Goal: Task Accomplishment & Management: Manage account settings

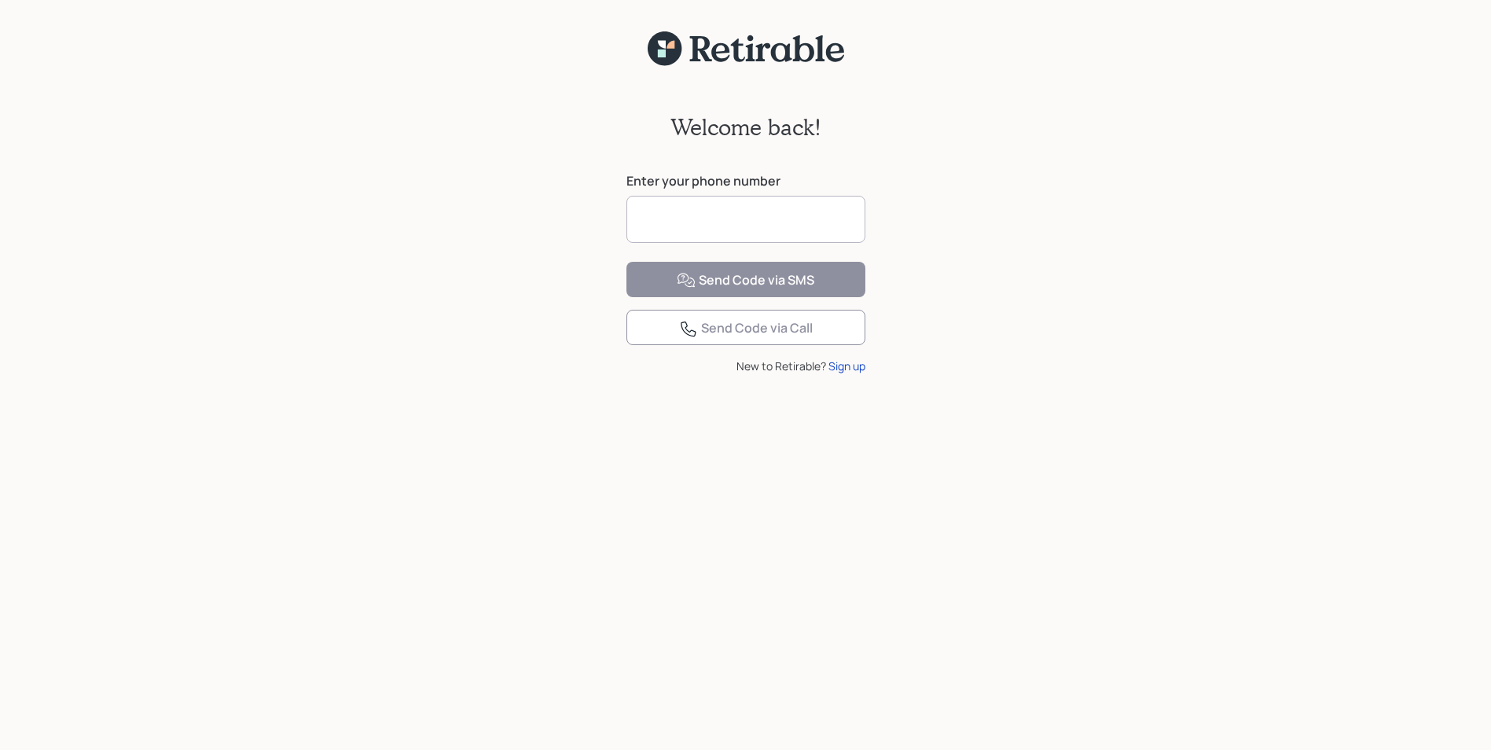
click at [713, 212] on input at bounding box center [746, 219] width 239 height 47
type input "**********"
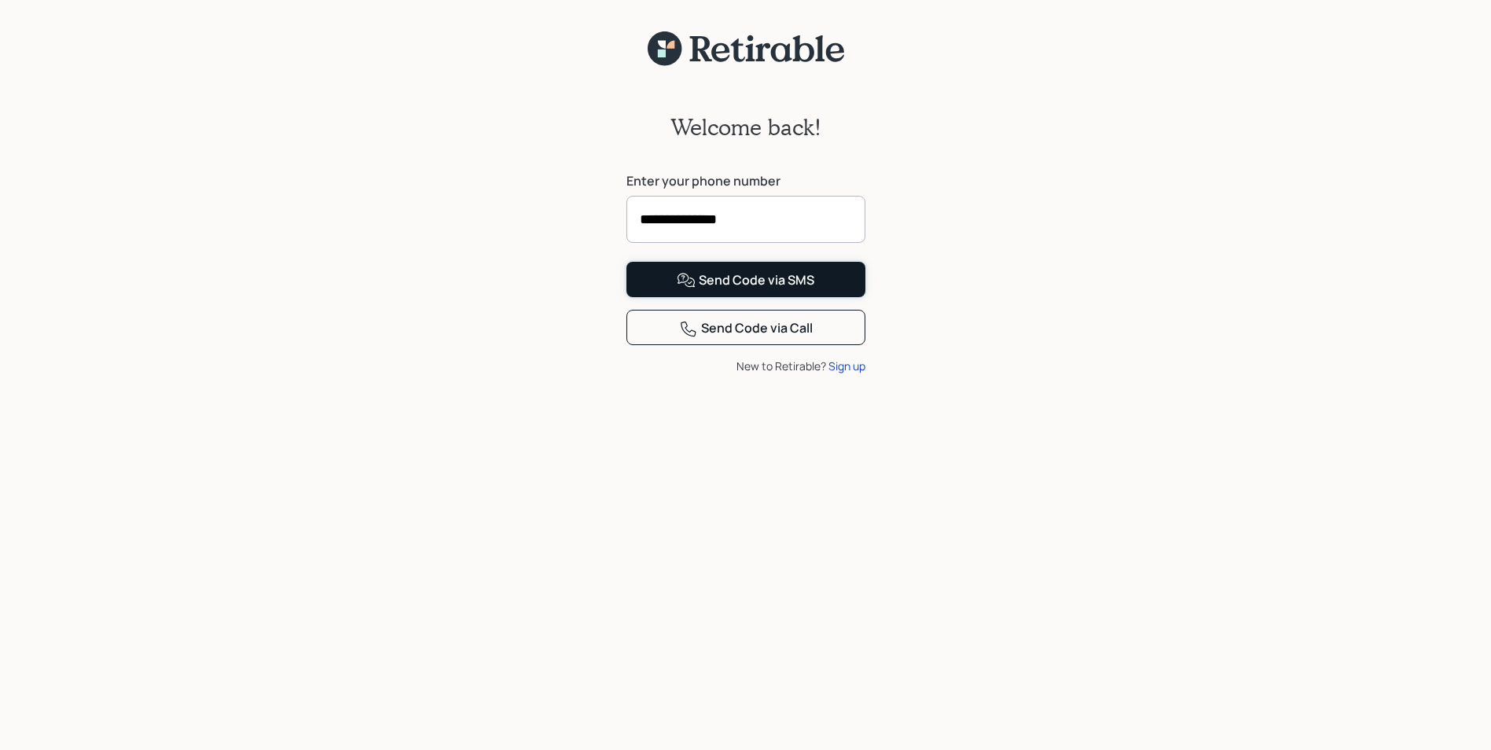
click at [743, 290] on div "Send Code via SMS" at bounding box center [746, 280] width 138 height 19
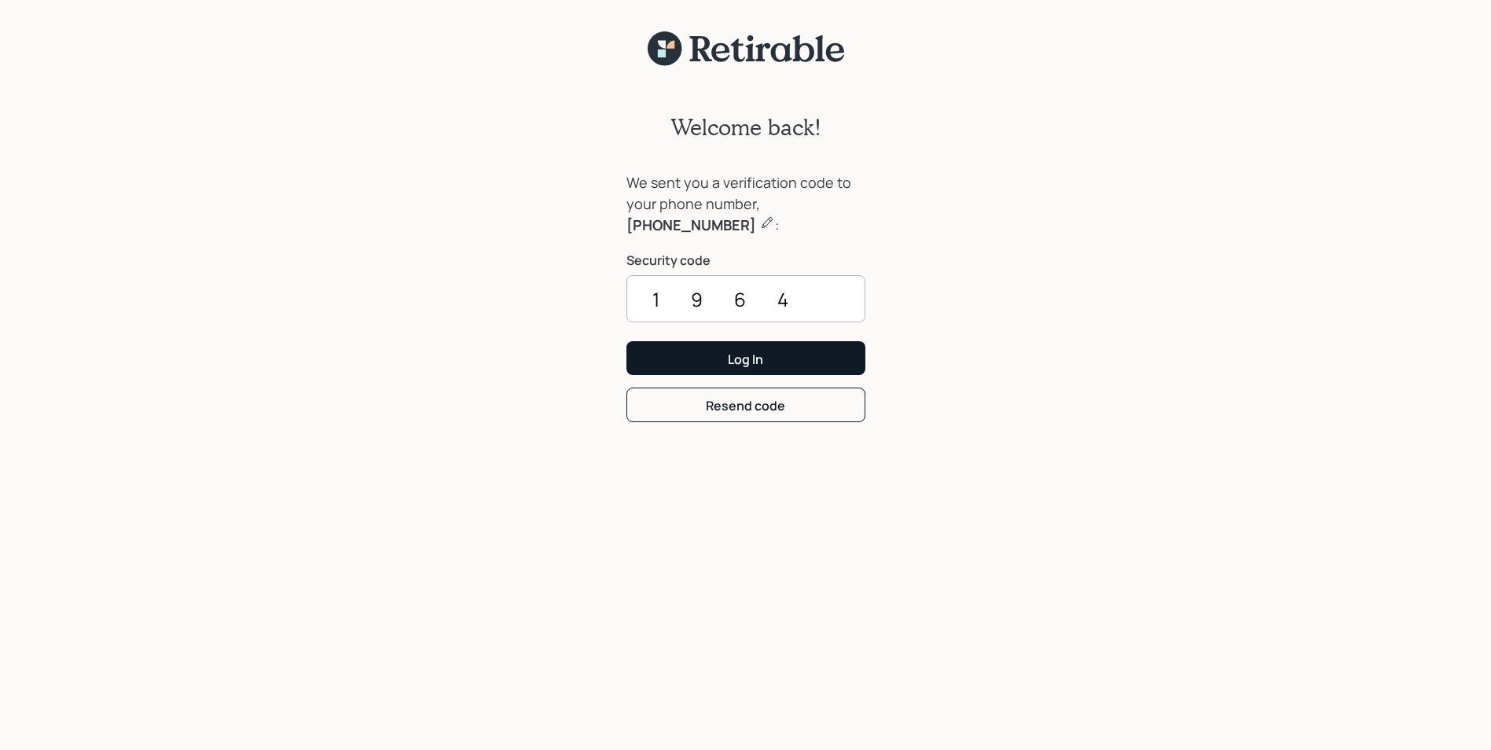
type input "1964"
click at [744, 355] on div "Log In" at bounding box center [745, 359] width 35 height 17
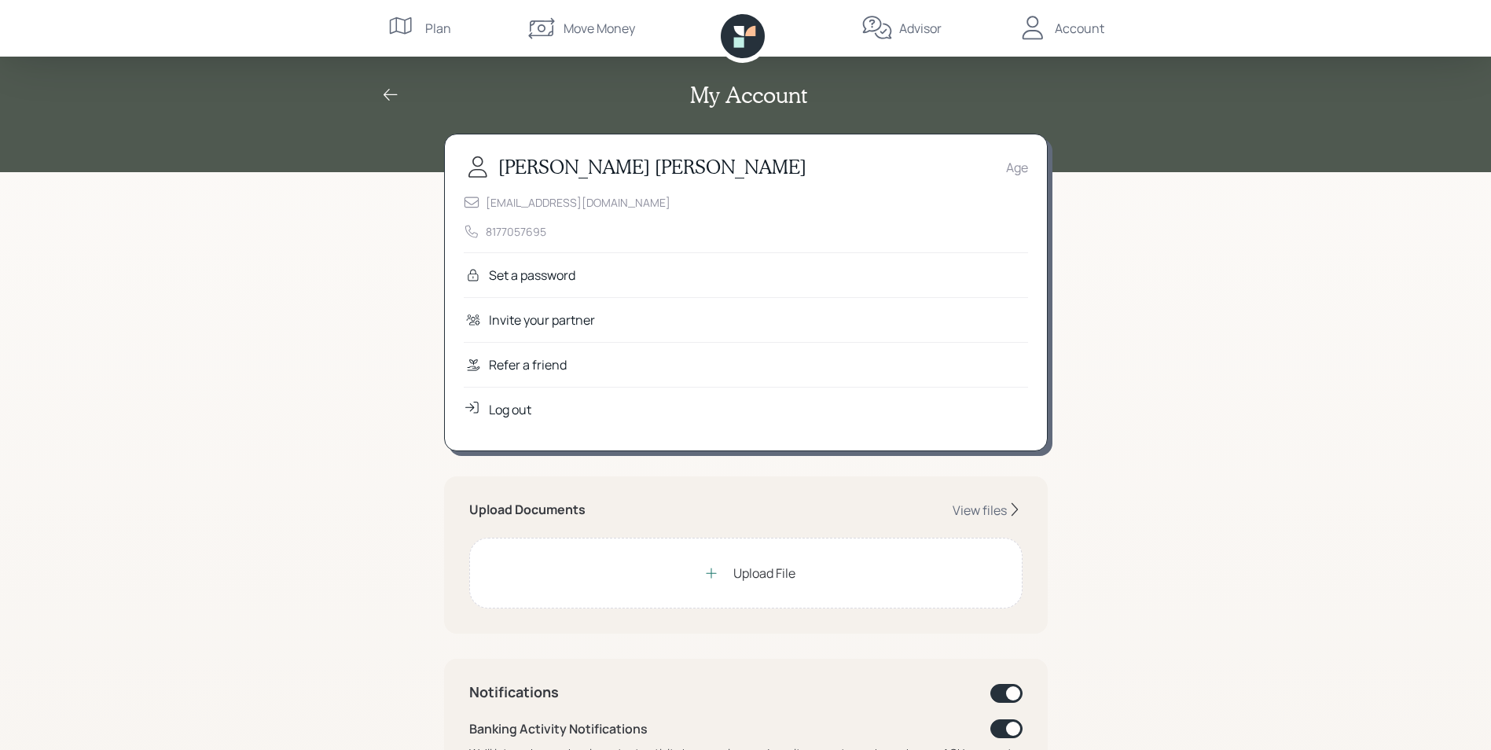
click at [1244, 328] on div "My Account Timothy Doggette Age tdoggette@sbcglobal.net 8177057695 Set a passwo…" at bounding box center [745, 729] width 1491 height 1459
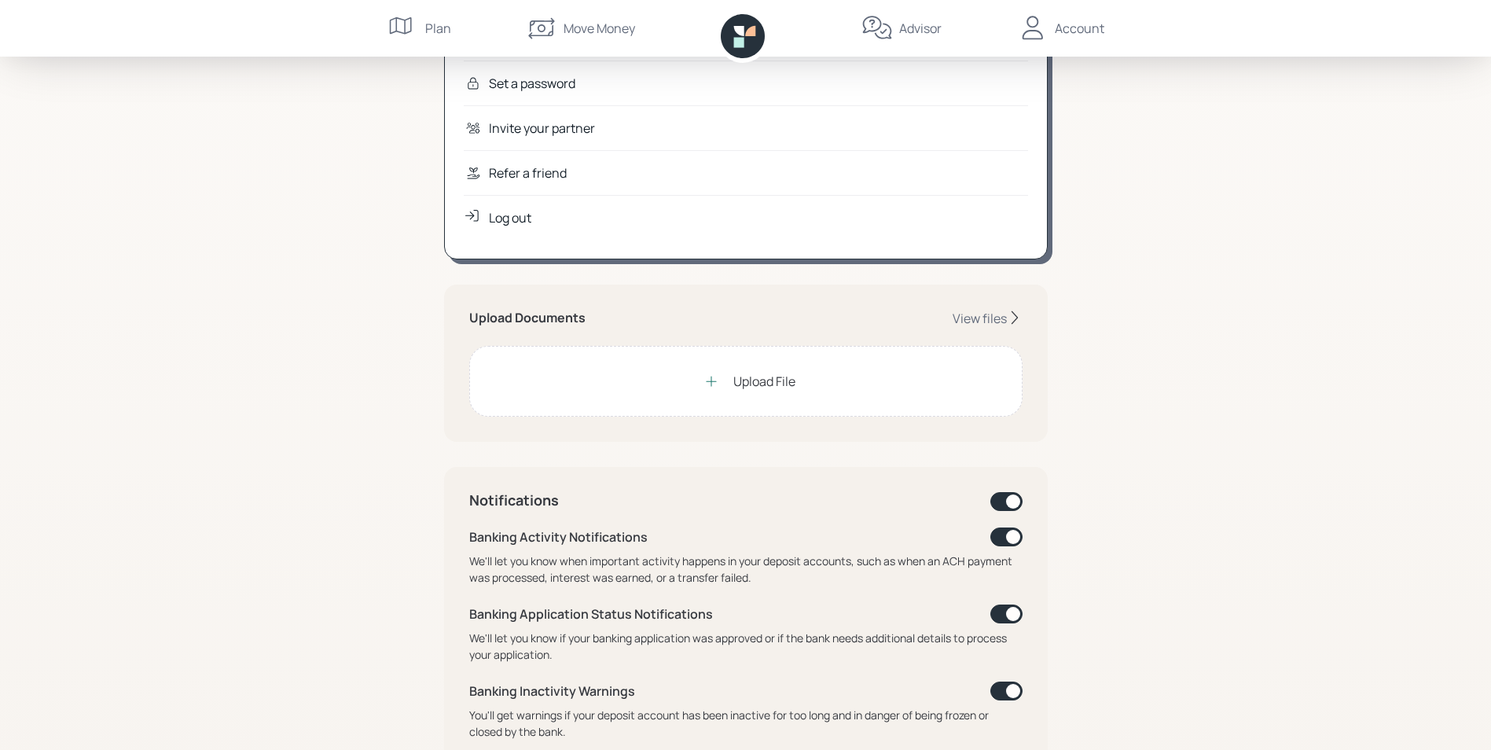
scroll to position [314, 0]
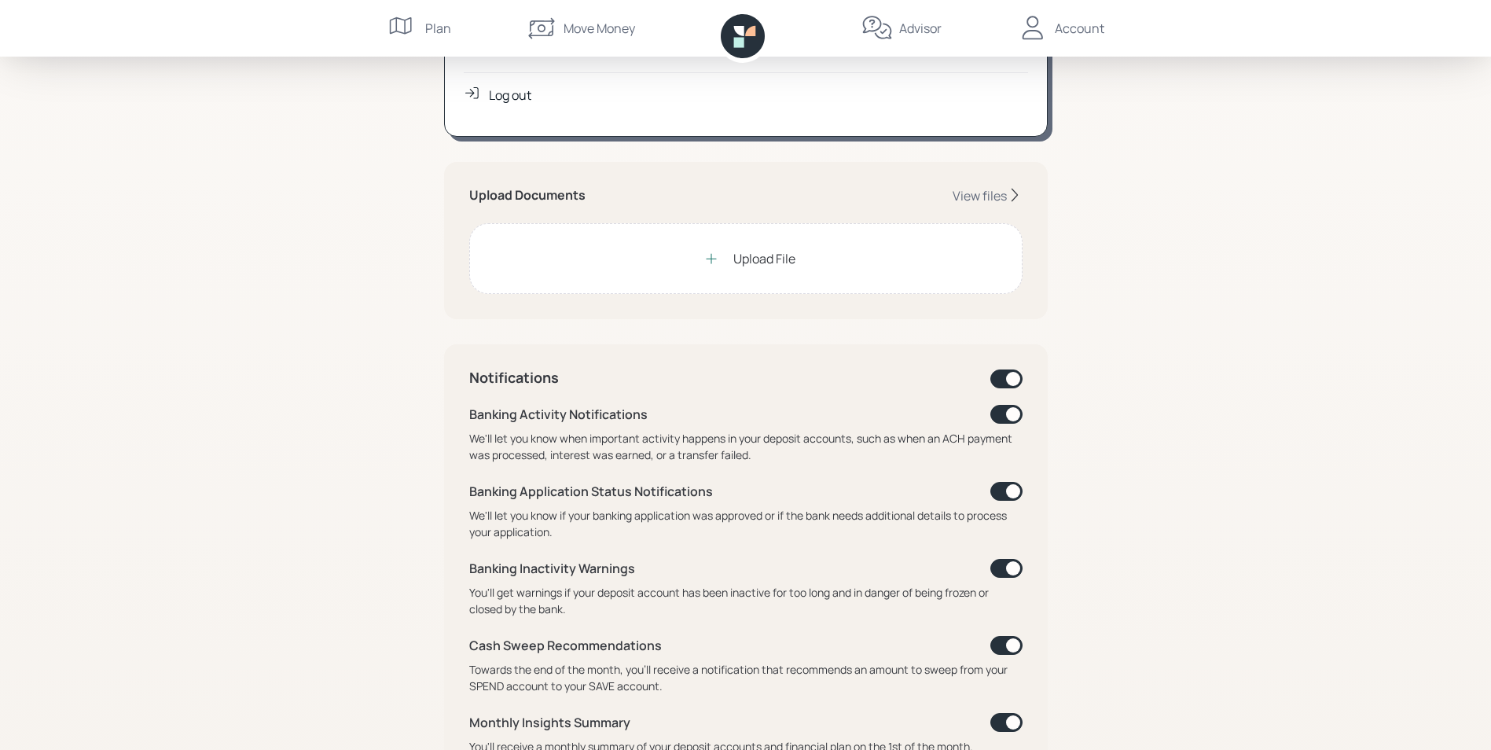
click at [711, 263] on icon at bounding box center [712, 259] width 16 height 16
click at [978, 196] on div "View files" at bounding box center [980, 195] width 54 height 17
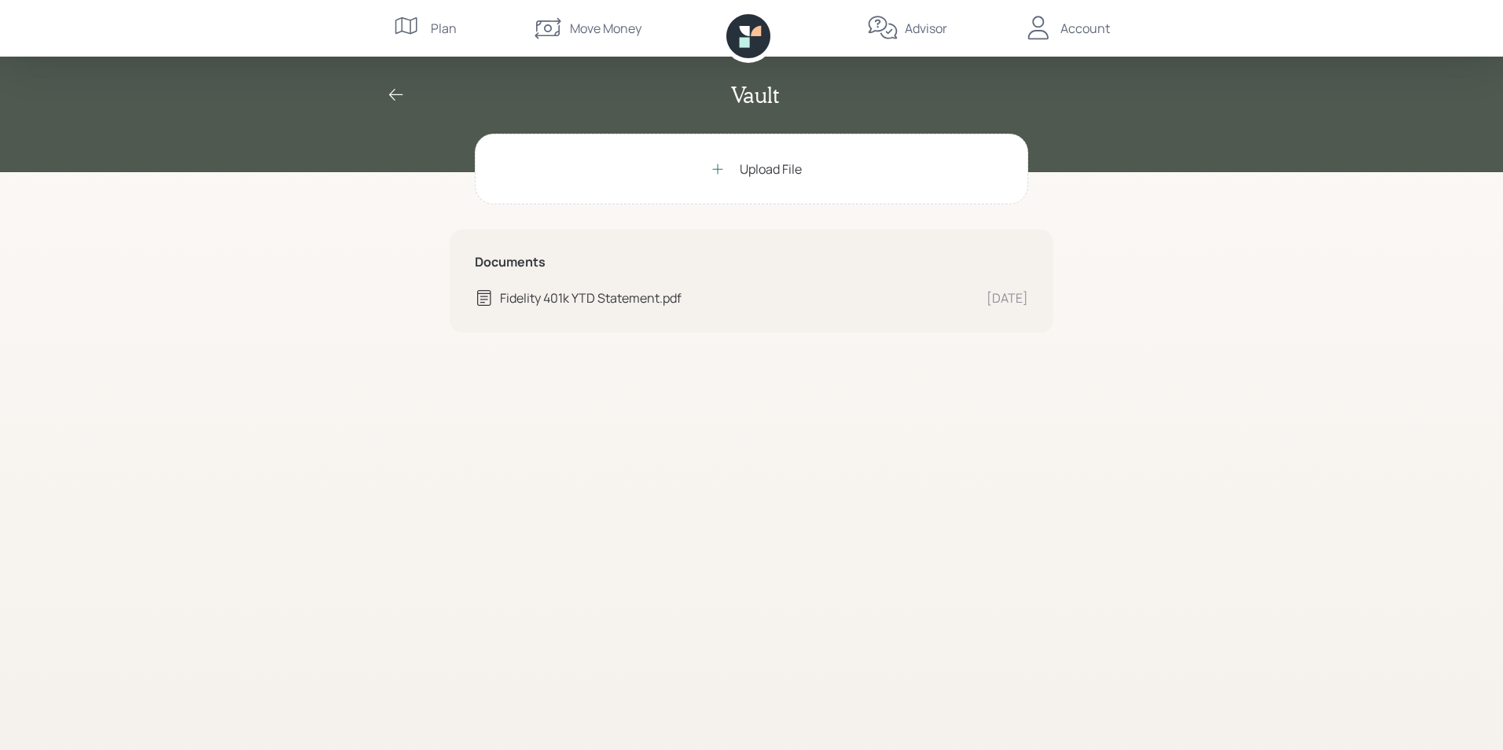
click at [1318, 202] on div "Vault Upload File Documents Fidelity 401k YTD Statement.pdf Oct 7 Plan Move Mon…" at bounding box center [751, 375] width 1503 height 750
click at [1075, 28] on div "Account" at bounding box center [1085, 28] width 50 height 19
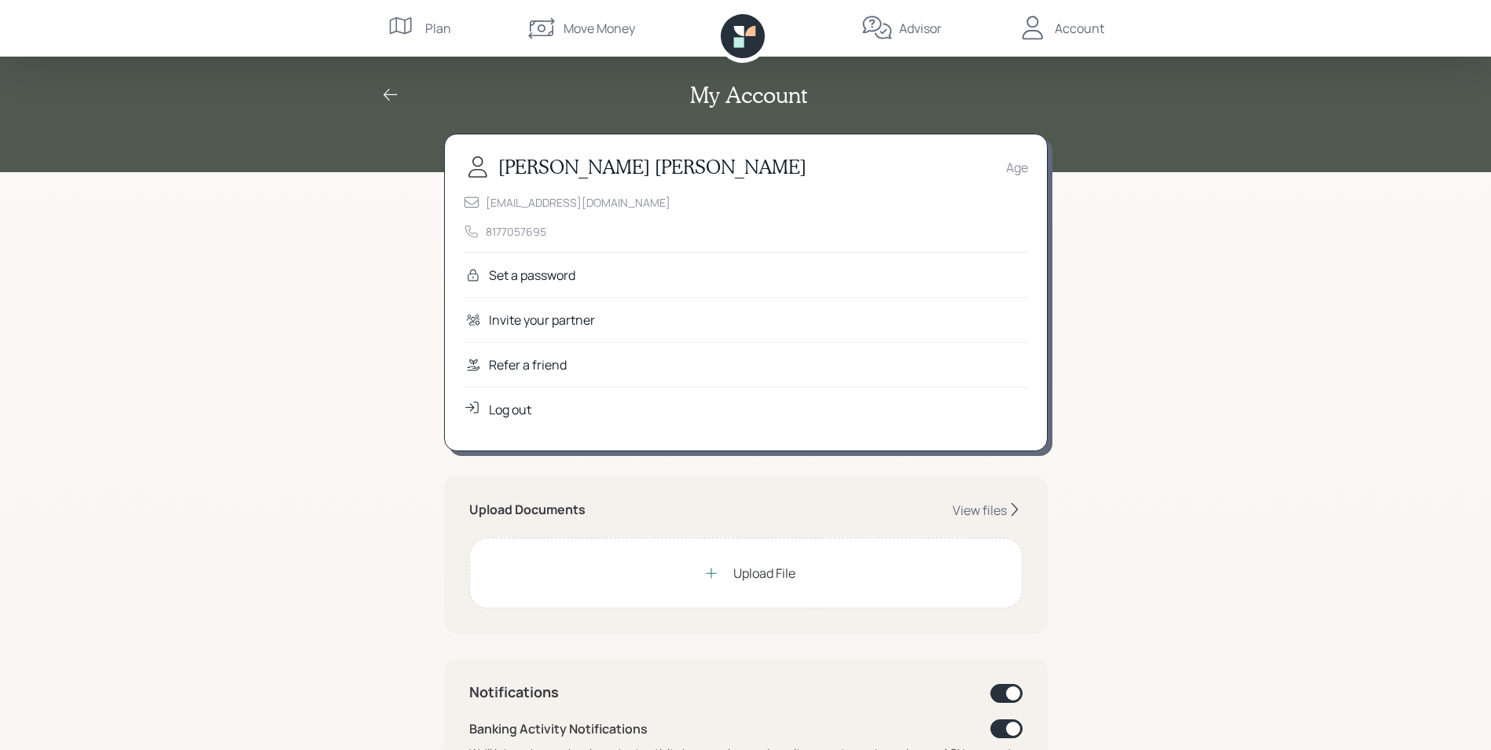
click at [520, 408] on div "Log out" at bounding box center [510, 409] width 42 height 19
